Goal: Transaction & Acquisition: Purchase product/service

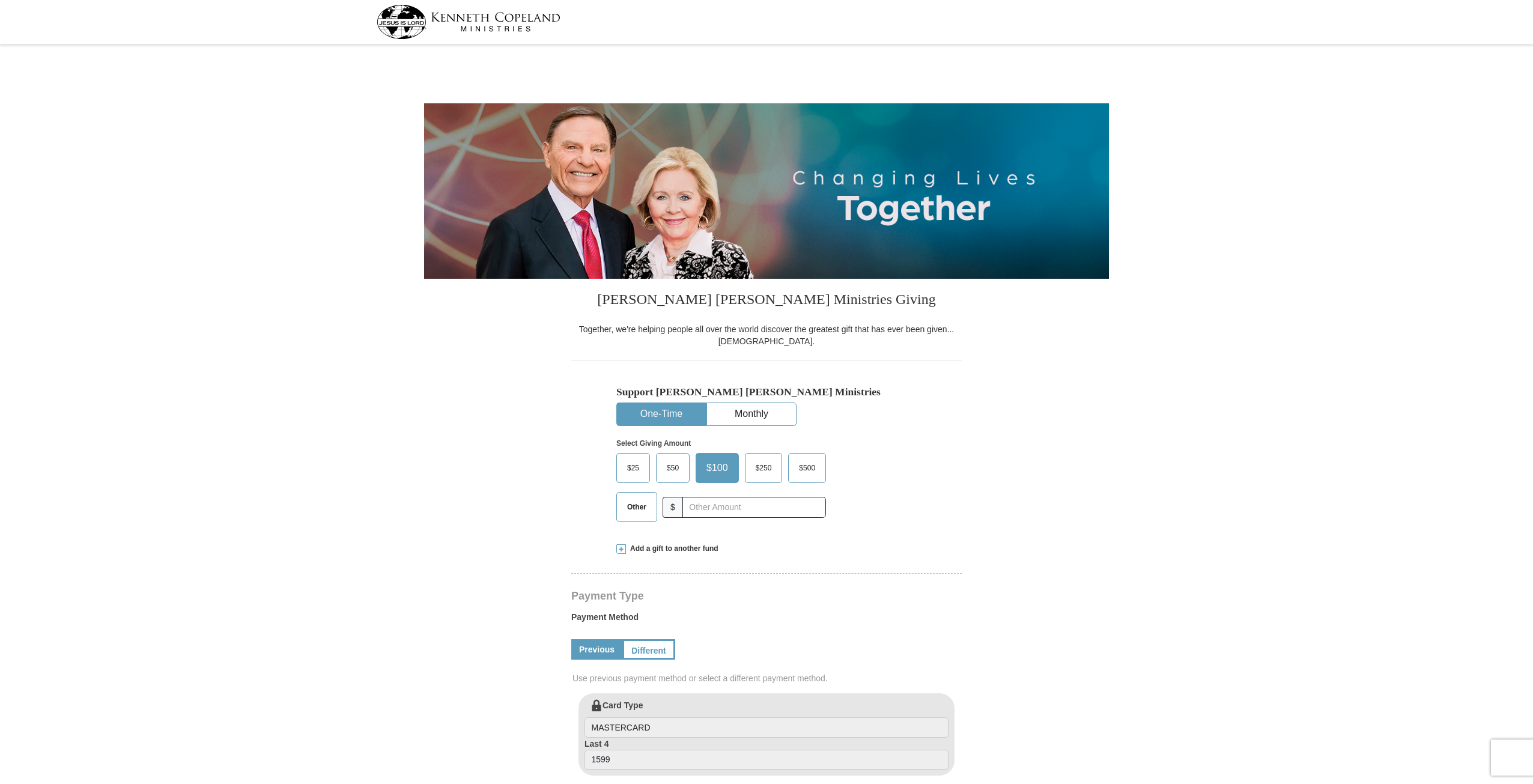
select select "AR"
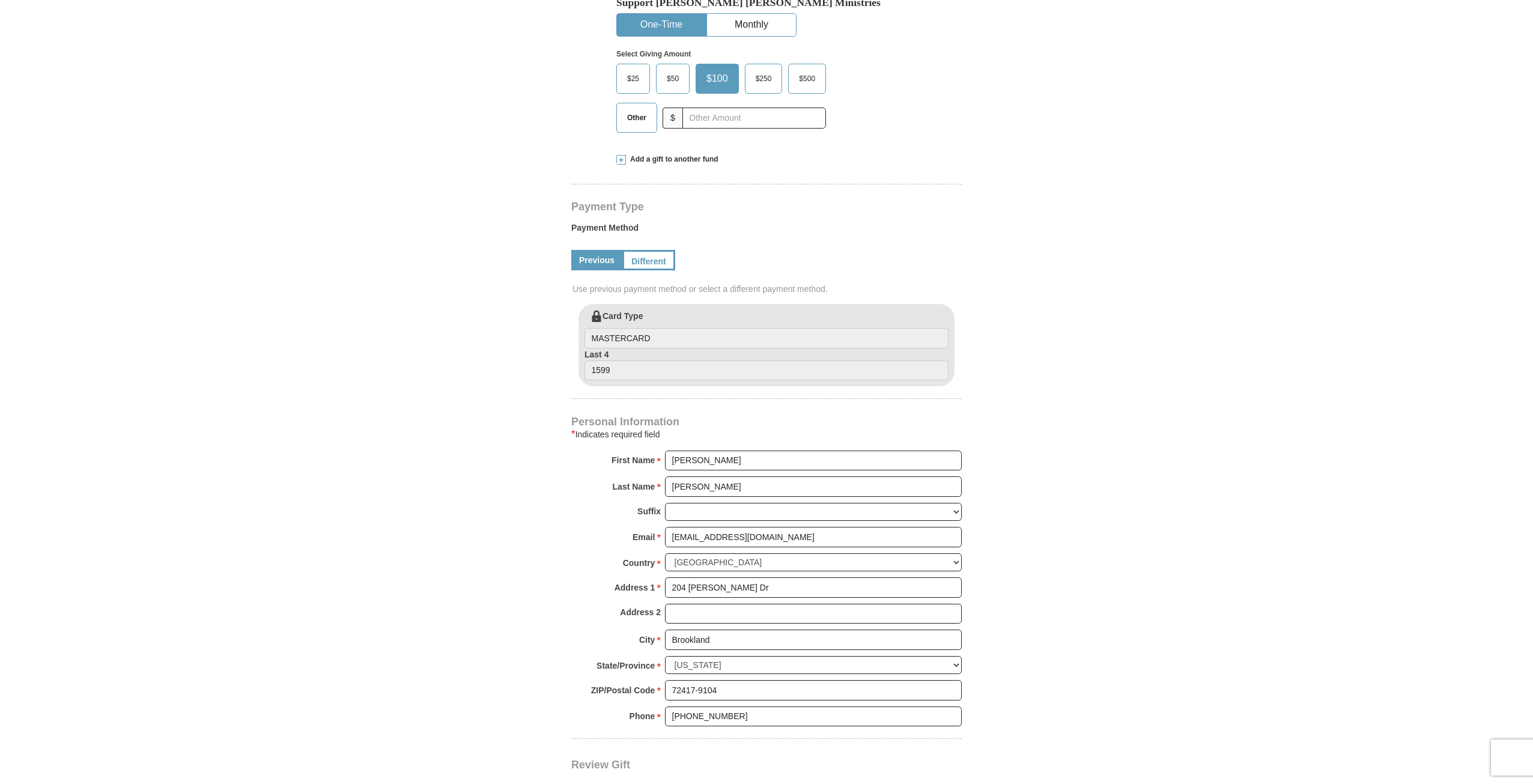
scroll to position [360, 0]
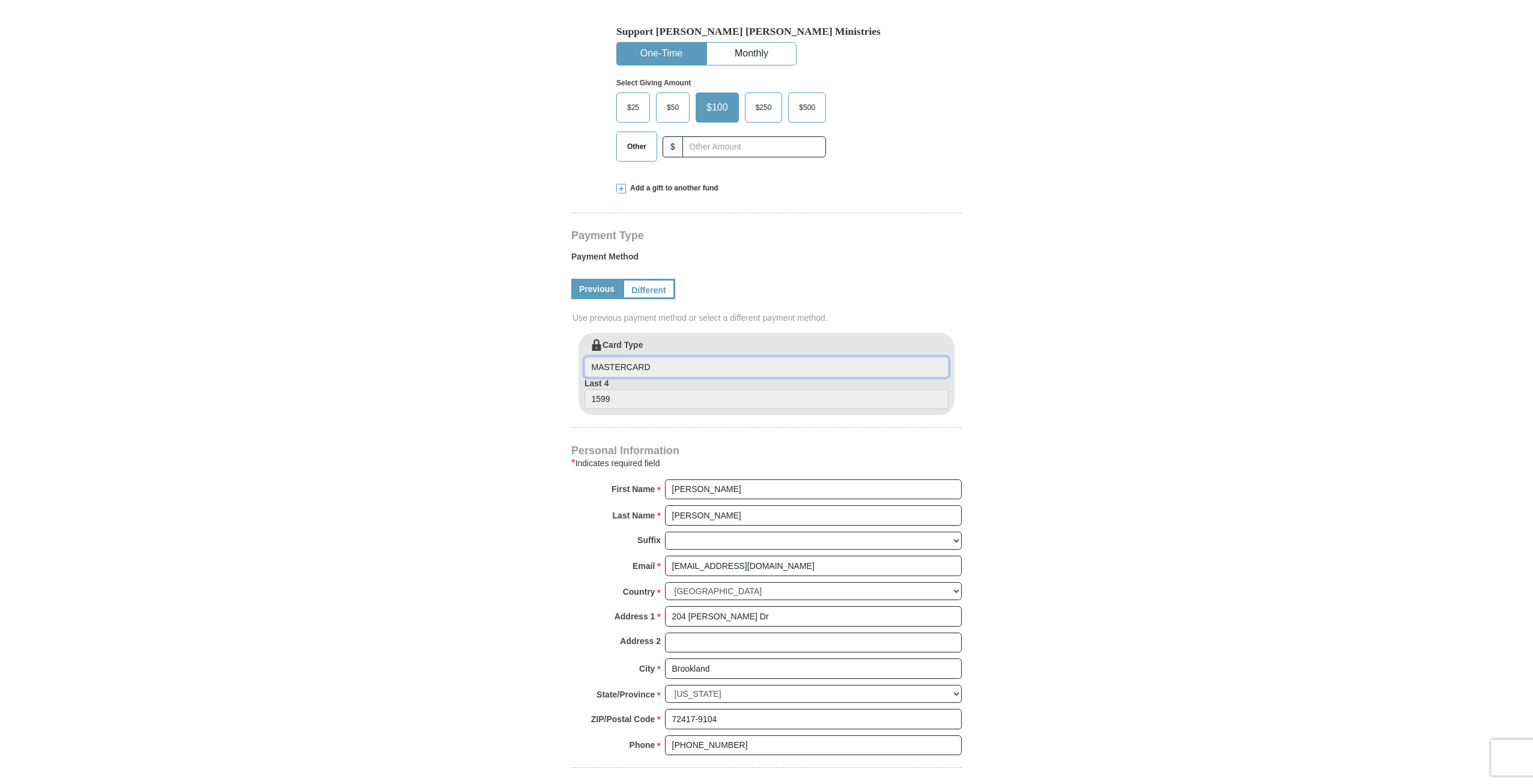
click at [668, 362] on input "MASTERCARD" at bounding box center [766, 367] width 364 height 21
click at [665, 397] on input "1599" at bounding box center [766, 399] width 364 height 21
click at [1028, 367] on form "[PERSON_NAME] [PERSON_NAME] Ministries Giving Together, we're helping people al…" at bounding box center [766, 334] width 685 height 1294
click at [631, 290] on link "Different" at bounding box center [647, 289] width 50 height 21
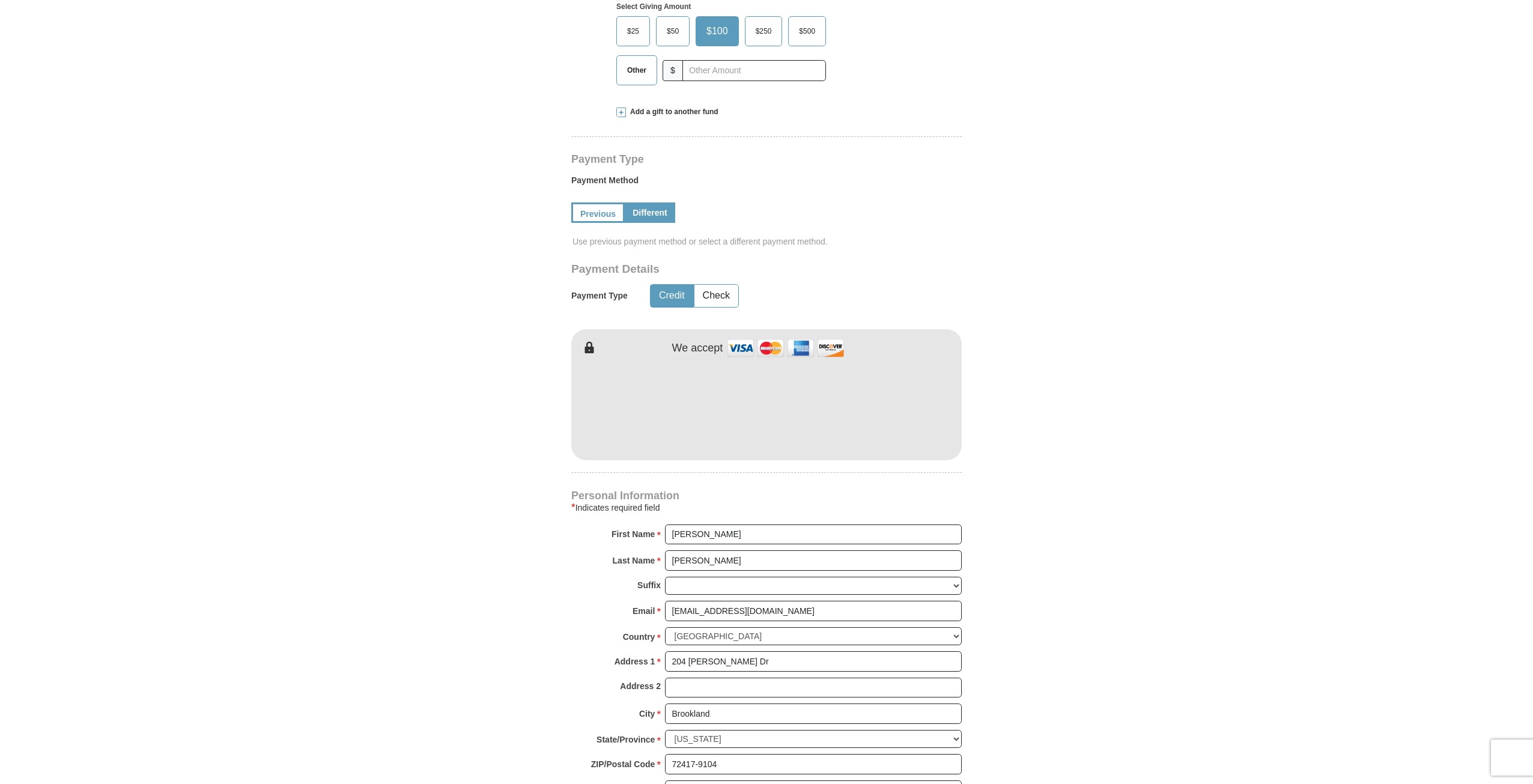
scroll to position [480, 0]
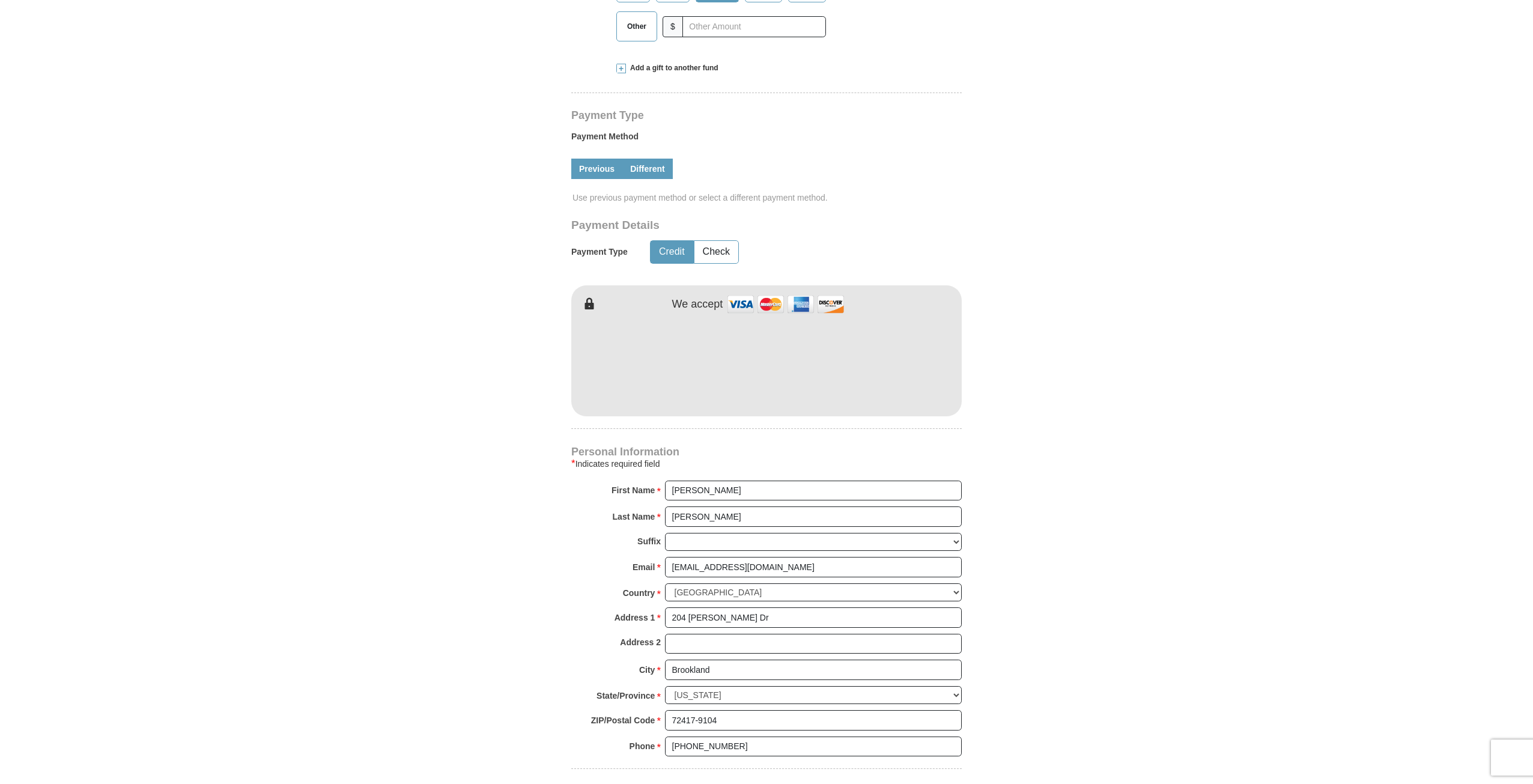
click at [591, 168] on link "Previous" at bounding box center [596, 168] width 51 height 21
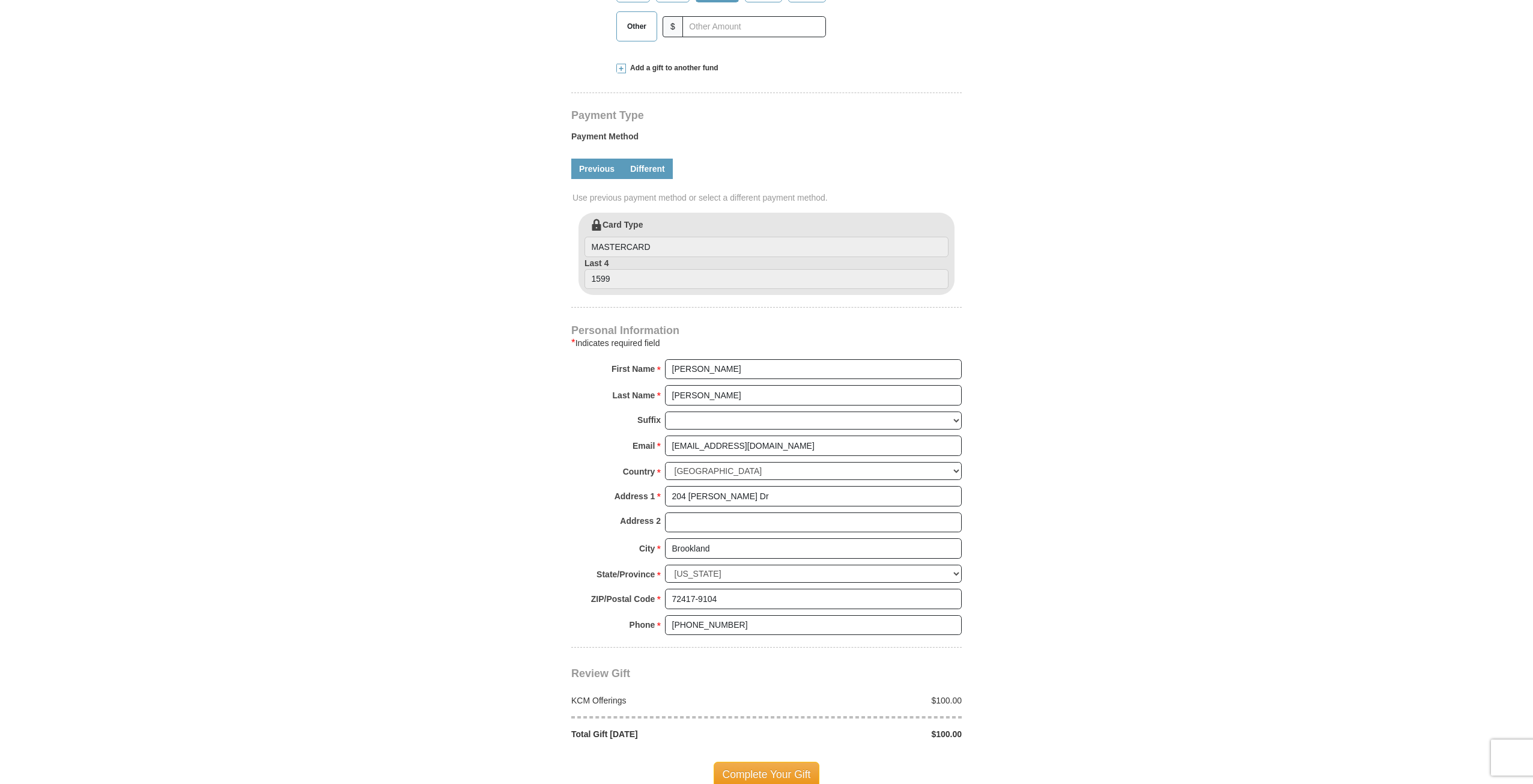
click at [639, 166] on link "Different" at bounding box center [647, 168] width 50 height 21
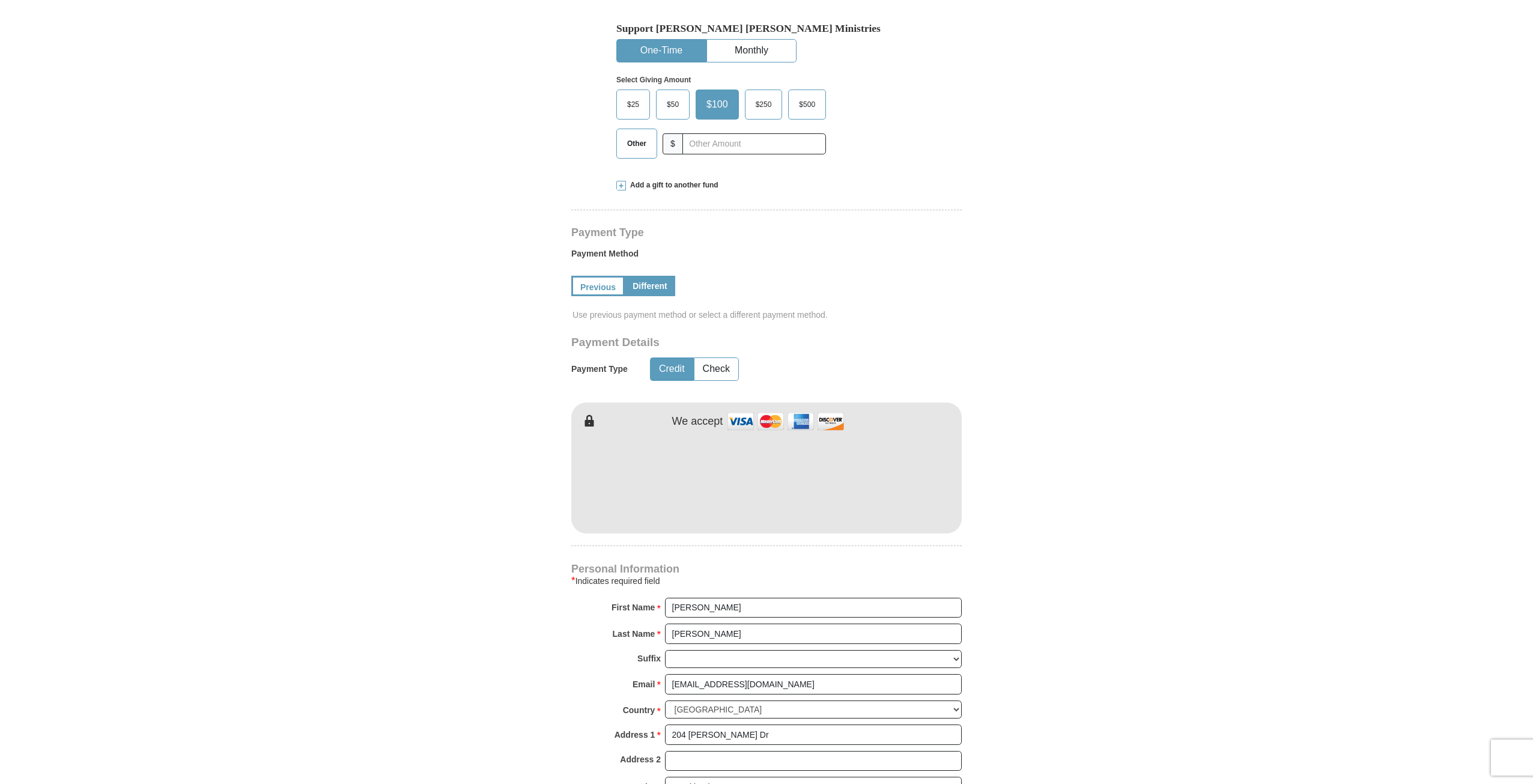
scroll to position [240, 0]
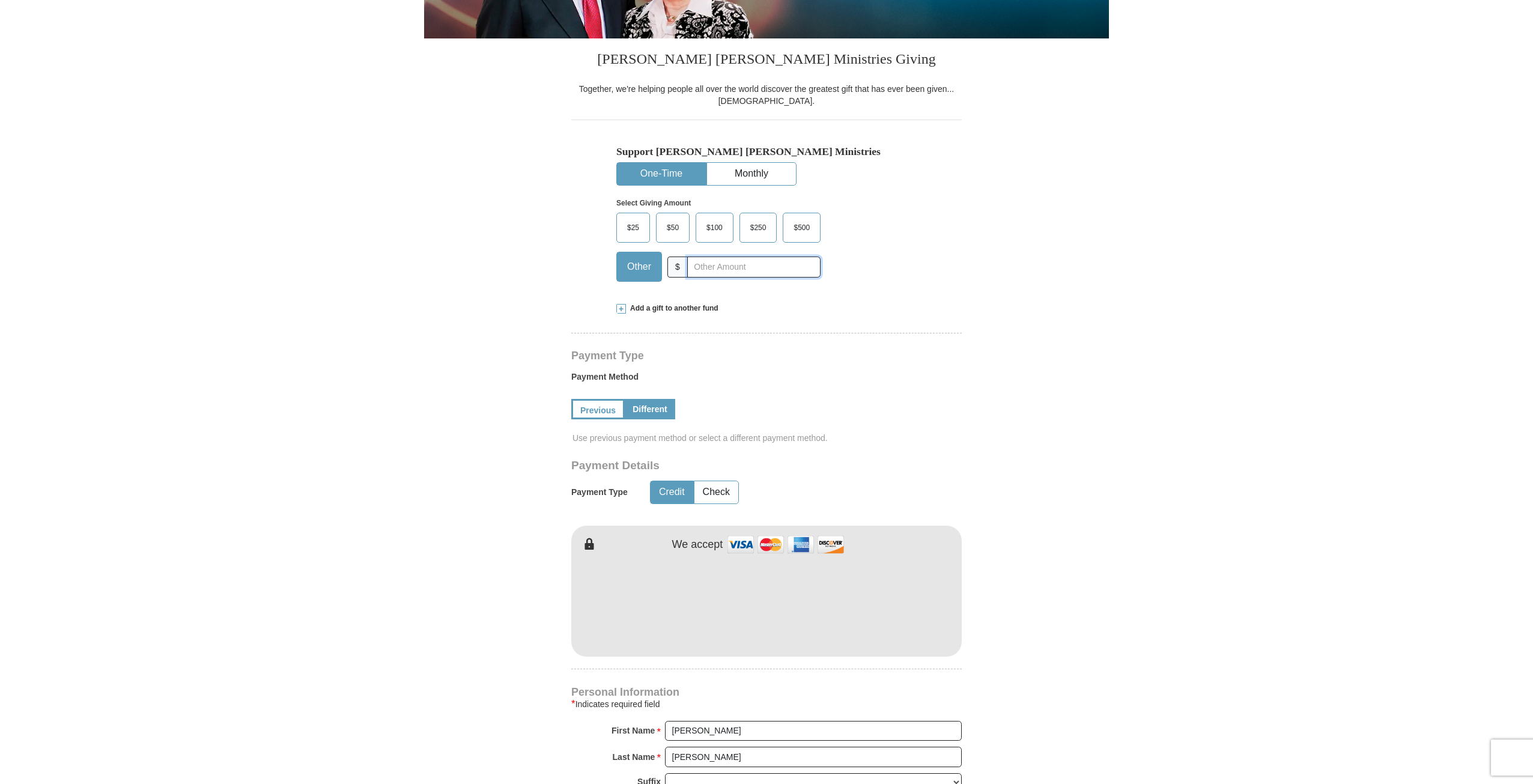
click at [728, 265] on input "text" at bounding box center [754, 267] width 133 height 21
type input "0"
click at [862, 293] on div "Kenneth Copeland Ministries Giving Together, we're helping people all over the …" at bounding box center [766, 631] width 391 height 1185
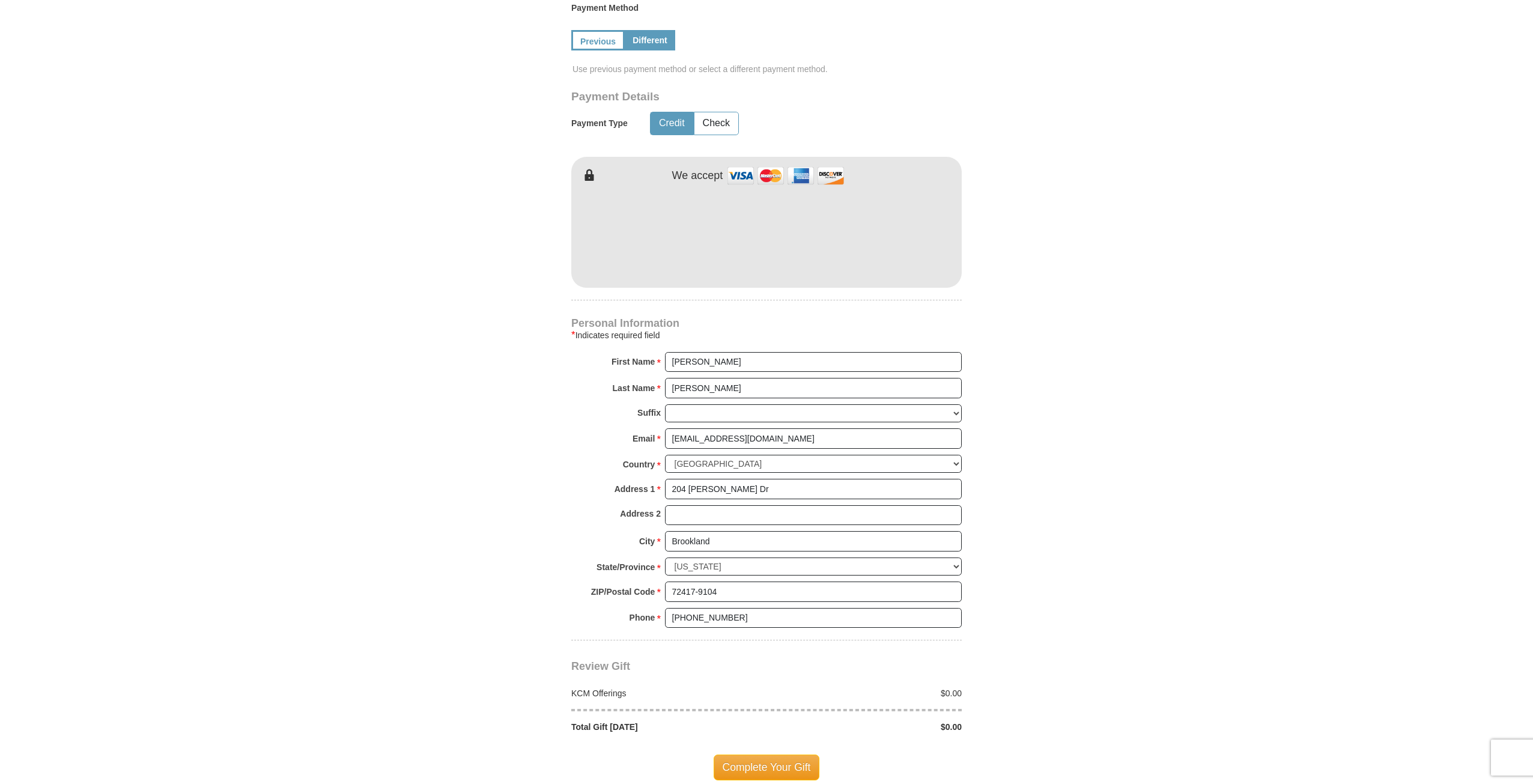
scroll to position [643, 0]
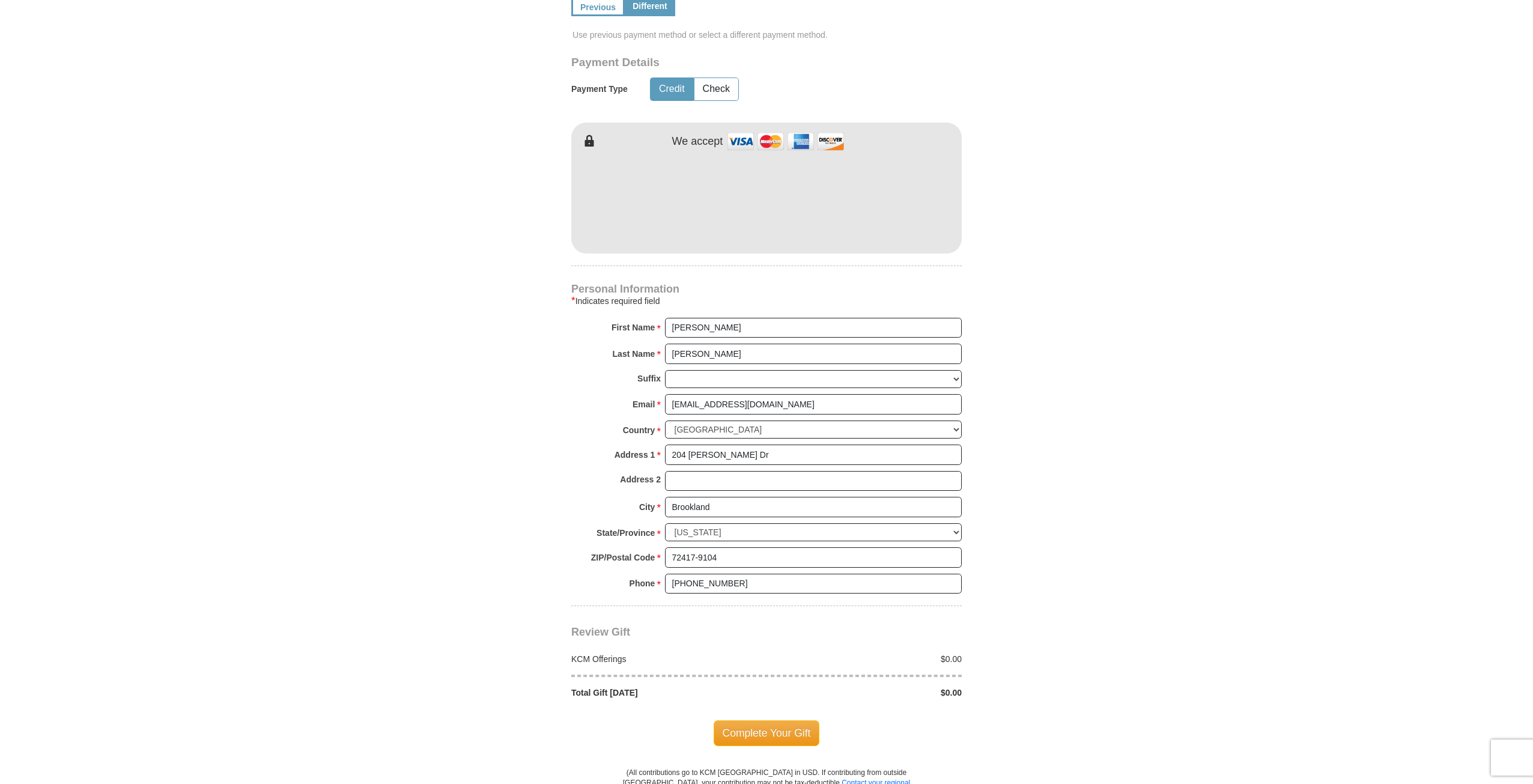
click at [1154, 304] on body "Kenneth Copeland Ministries Giving Together, we're helping people all over the …" at bounding box center [766, 478] width 1533 height 2243
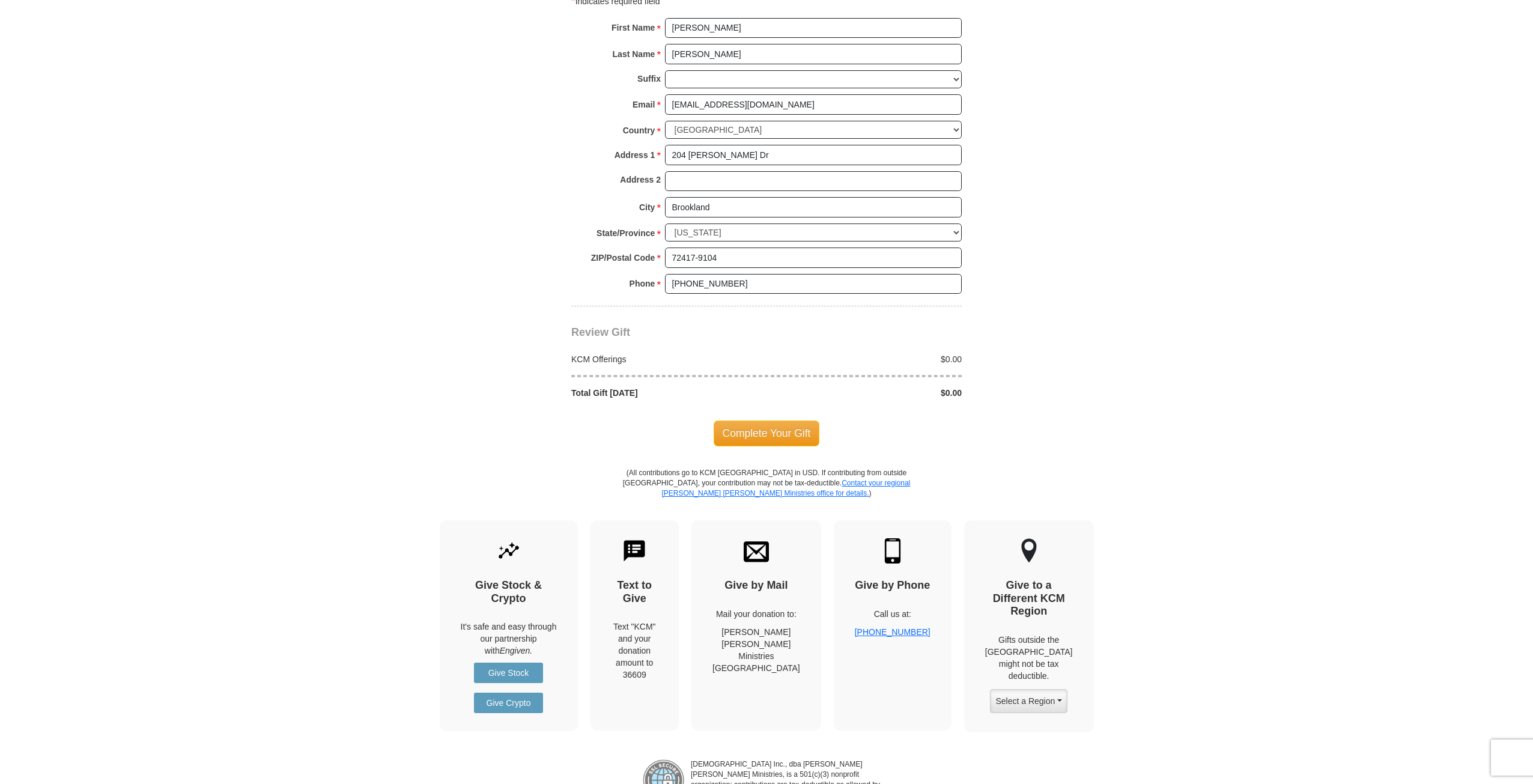
scroll to position [944, 0]
click at [783, 427] on span "Complete Your Gift" at bounding box center [767, 432] width 106 height 25
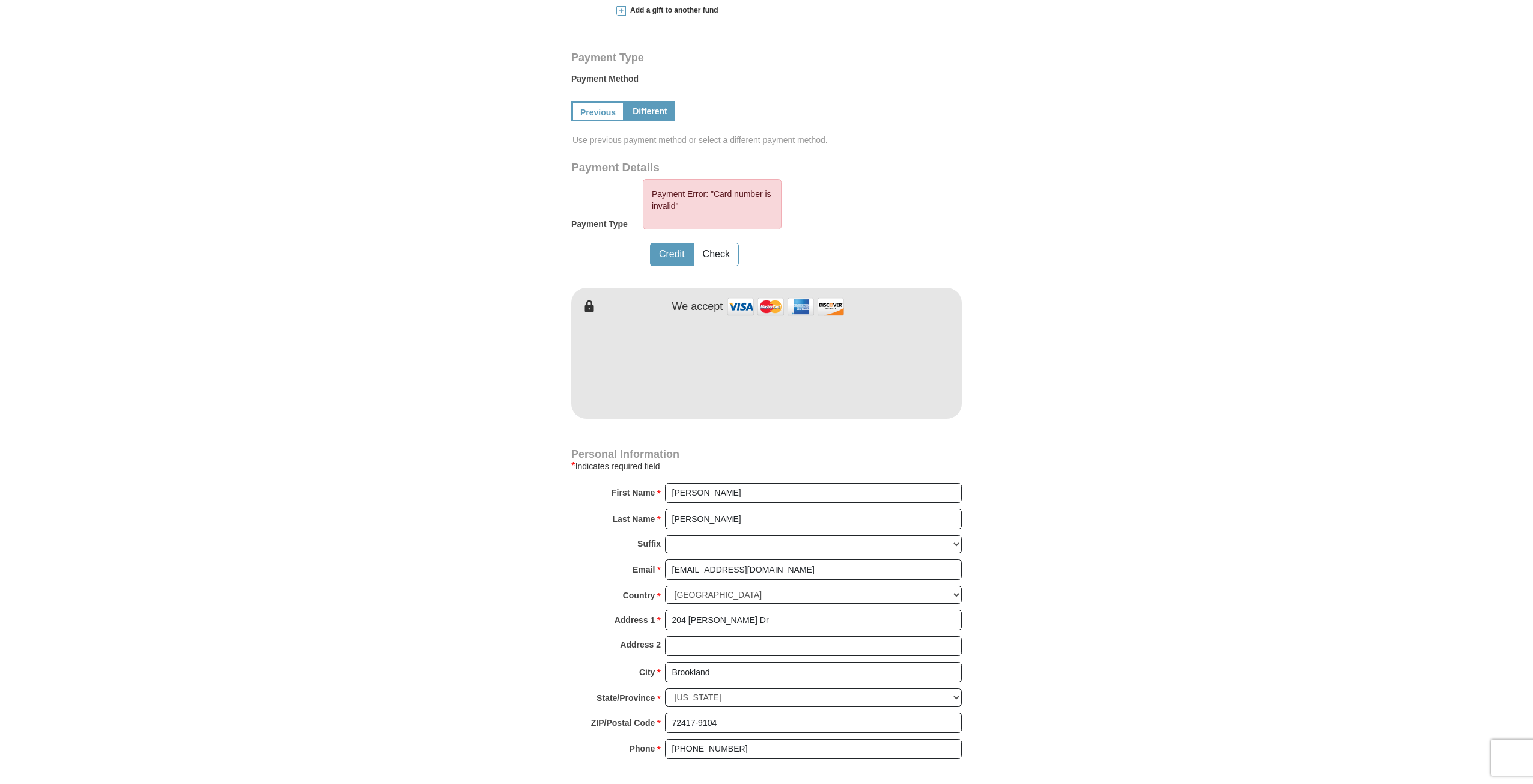
scroll to position [480, 0]
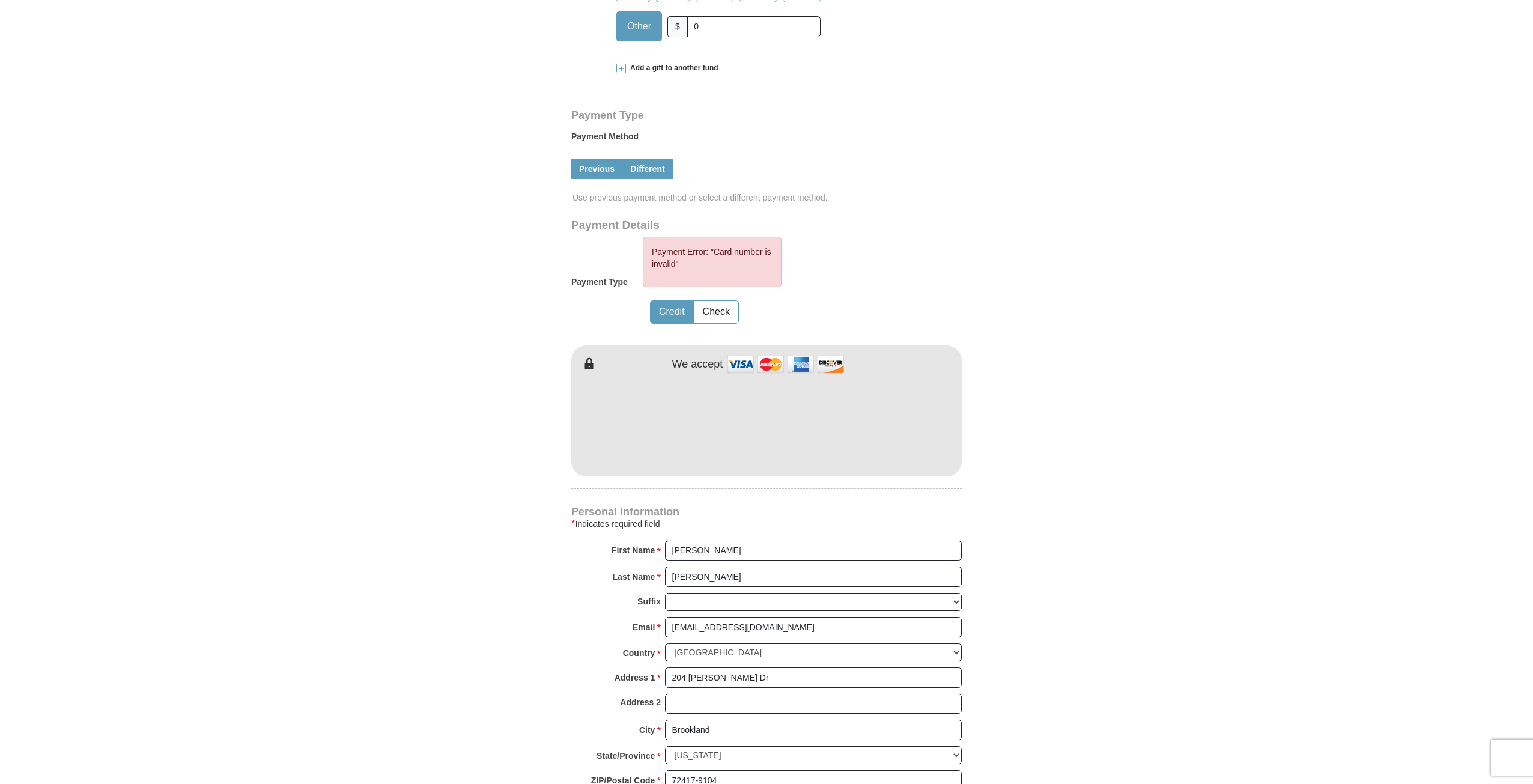
click at [594, 165] on link "Previous" at bounding box center [596, 168] width 51 height 21
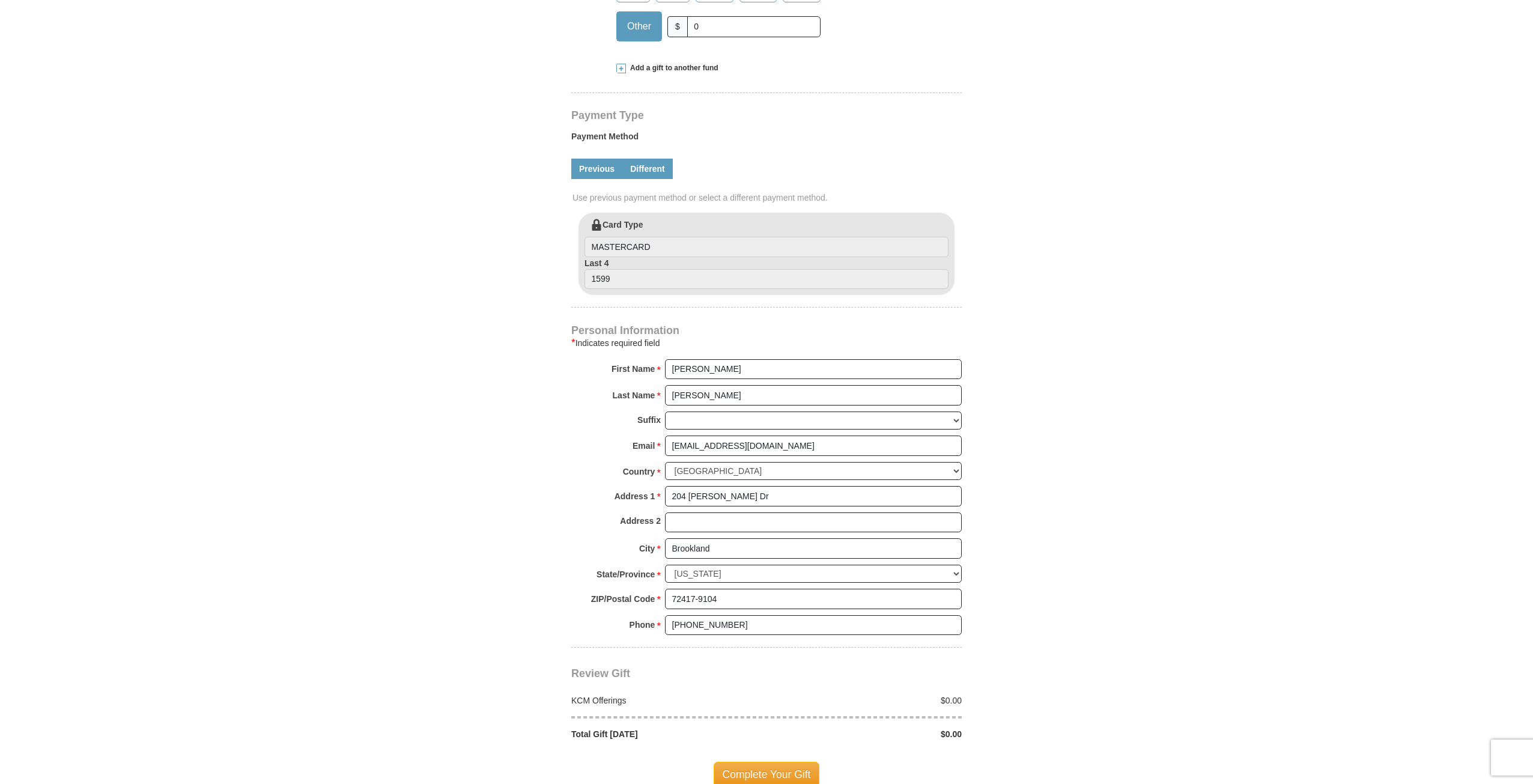
click at [652, 168] on link "Different" at bounding box center [647, 168] width 50 height 21
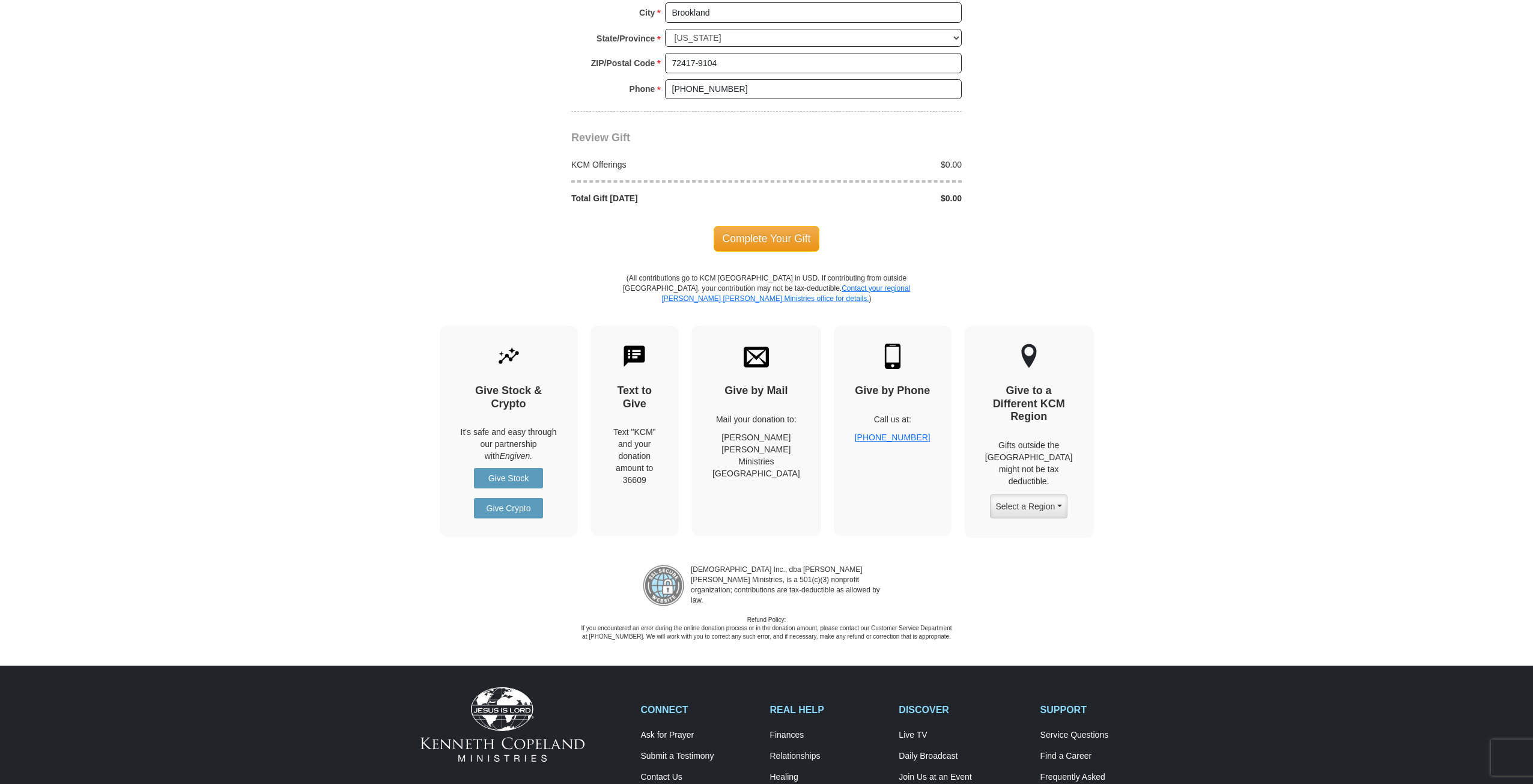
scroll to position [1502, 0]
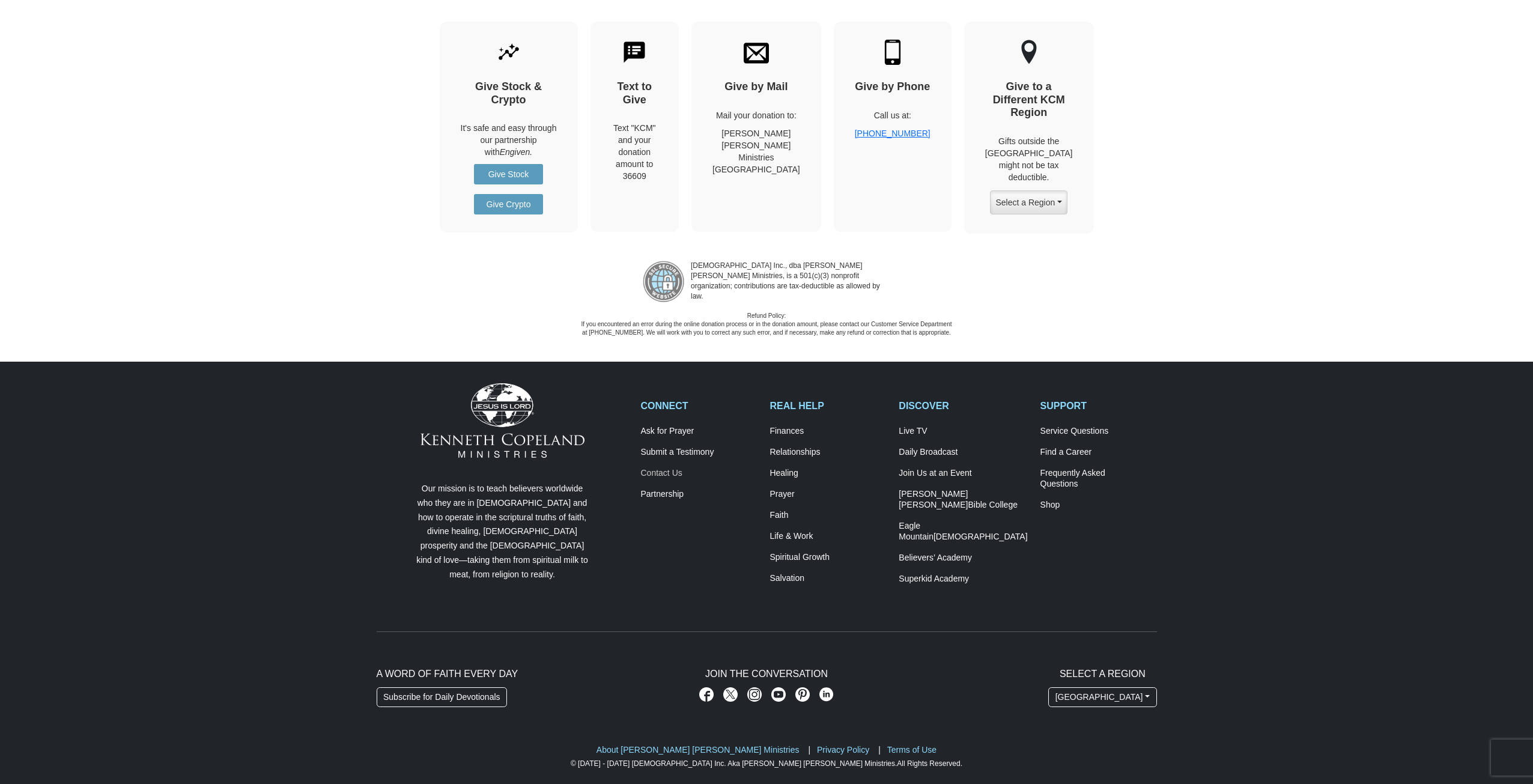
click at [669, 468] on link "Contact Us" at bounding box center [699, 473] width 117 height 11
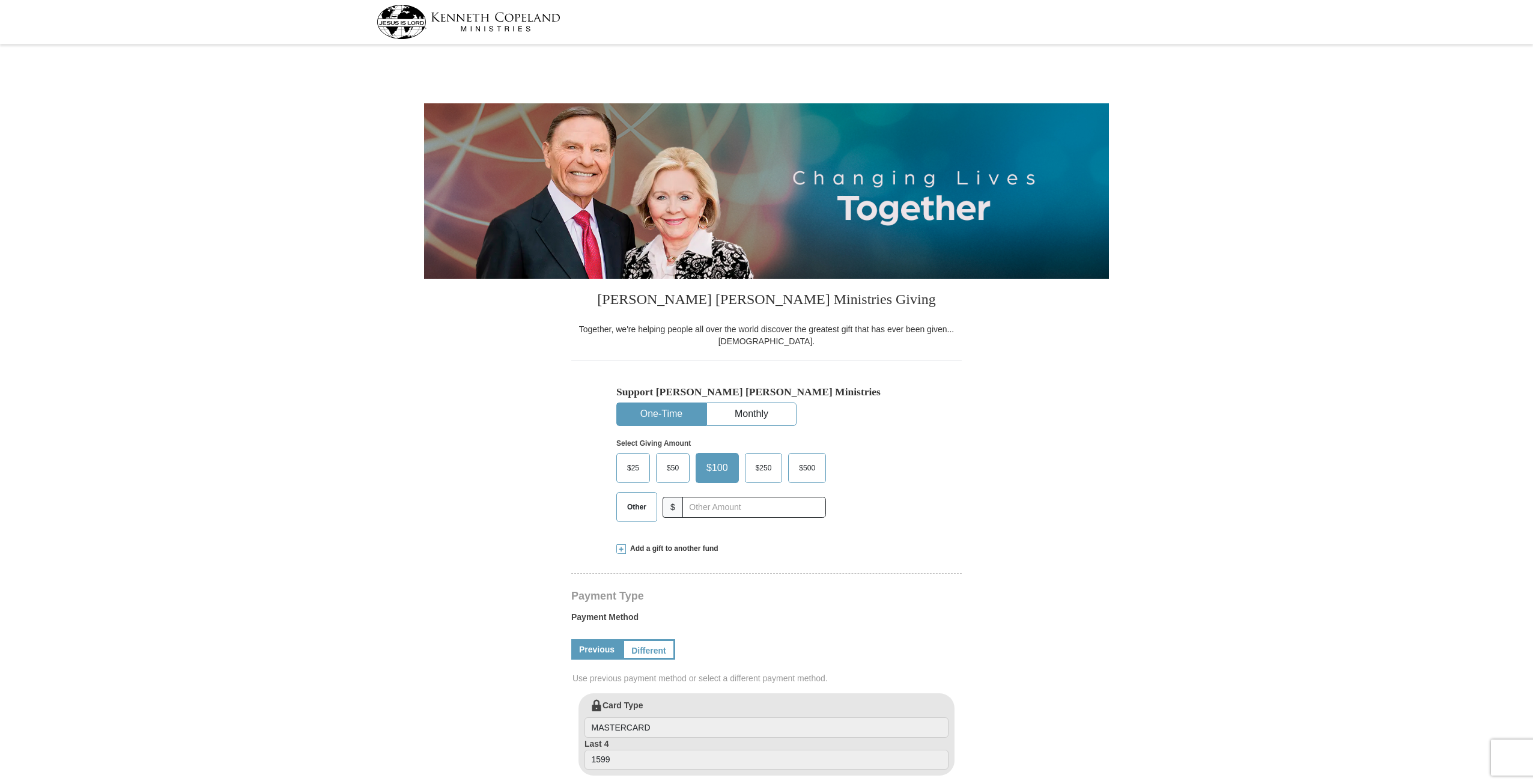
select select "AR"
click at [714, 499] on input "text" at bounding box center [754, 507] width 133 height 21
type input "0"
click at [1078, 490] on form "[PERSON_NAME] [PERSON_NAME] Ministries Giving Together, we're helping people al…" at bounding box center [766, 694] width 685 height 1294
